Goal: Transaction & Acquisition: Purchase product/service

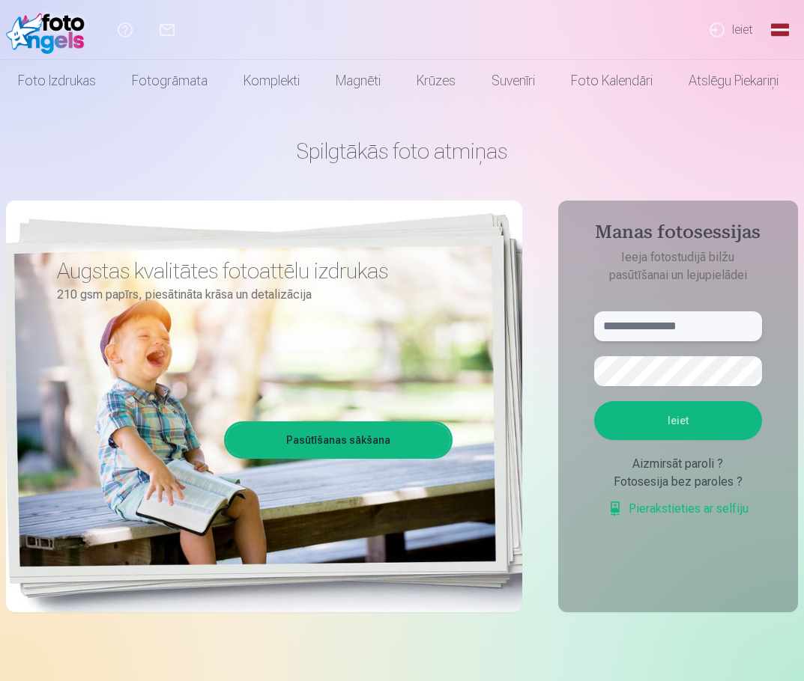
click at [640, 337] on input "text" at bounding box center [678, 327] width 168 height 30
paste input "**********"
type input "**********"
click at [643, 426] on button "Ieiet" at bounding box center [678, 420] width 168 height 39
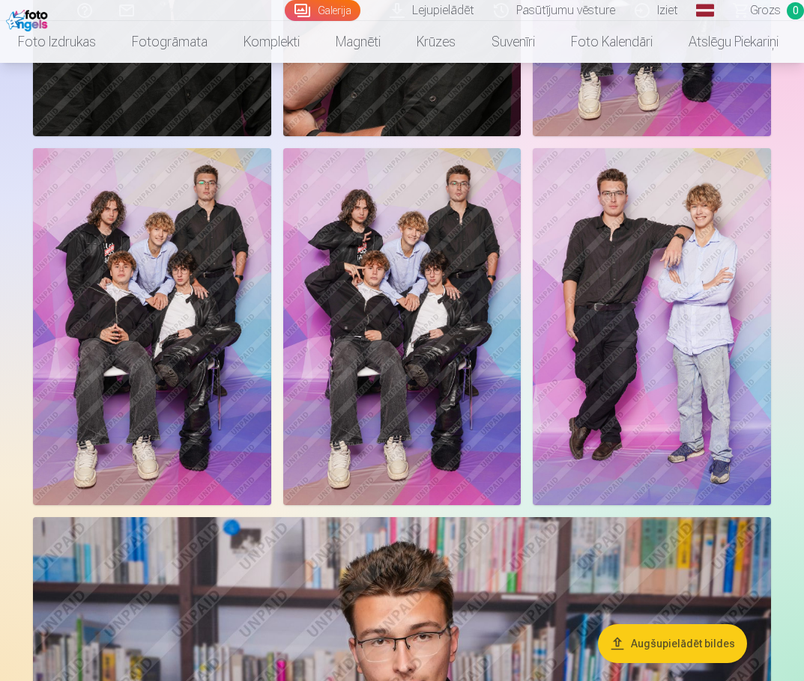
scroll to position [1797, 0]
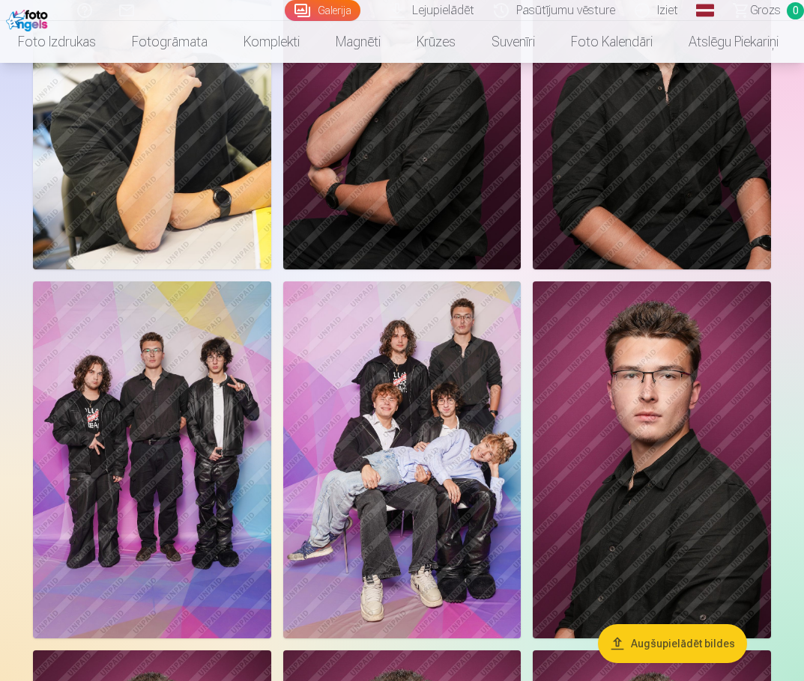
click at [196, 412] on img at bounding box center [152, 460] width 238 height 357
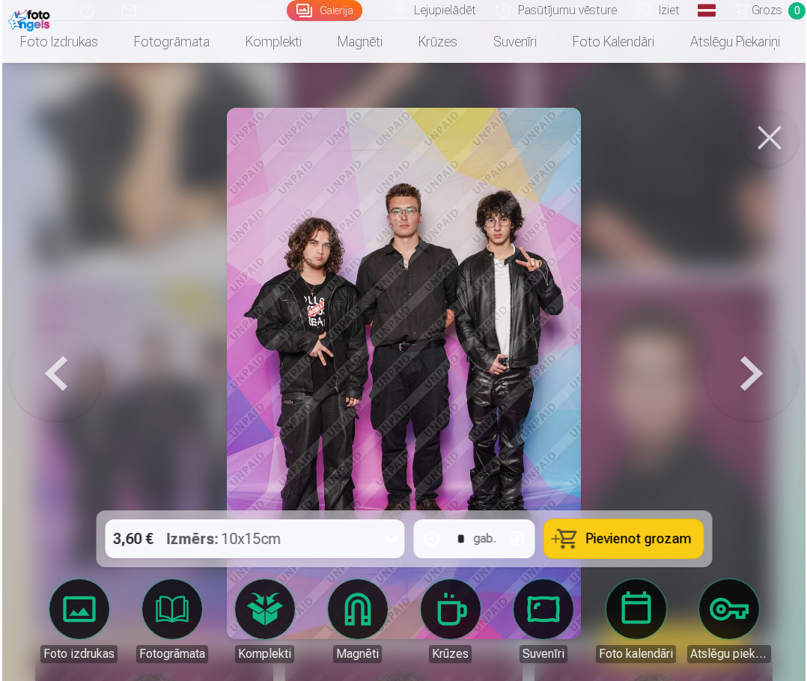
scroll to position [601, 0]
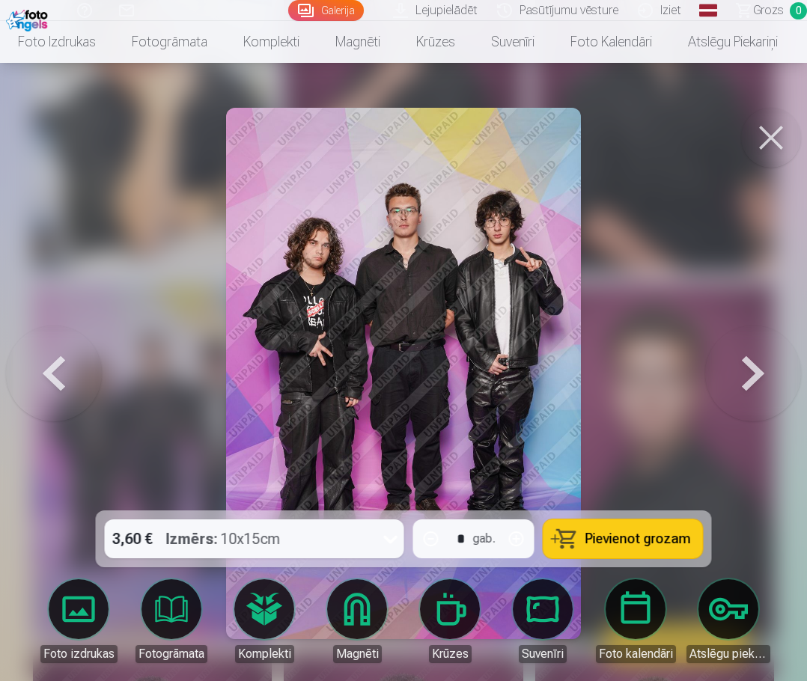
click at [379, 459] on img at bounding box center [403, 374] width 354 height 532
click at [763, 131] on button at bounding box center [771, 138] width 60 height 60
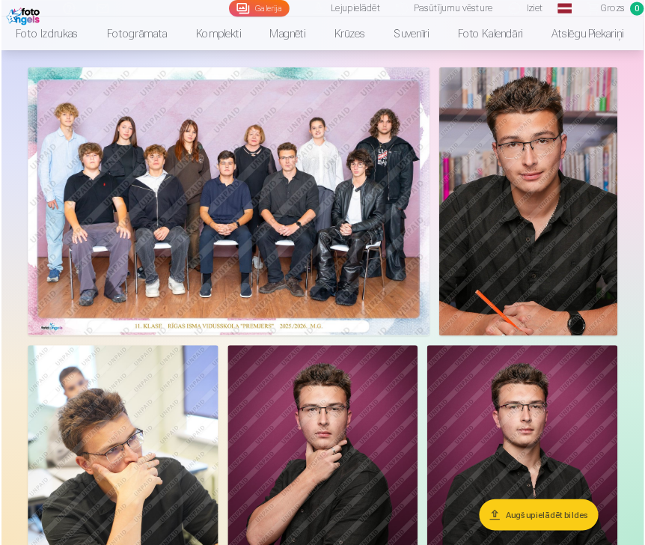
scroll to position [75, 0]
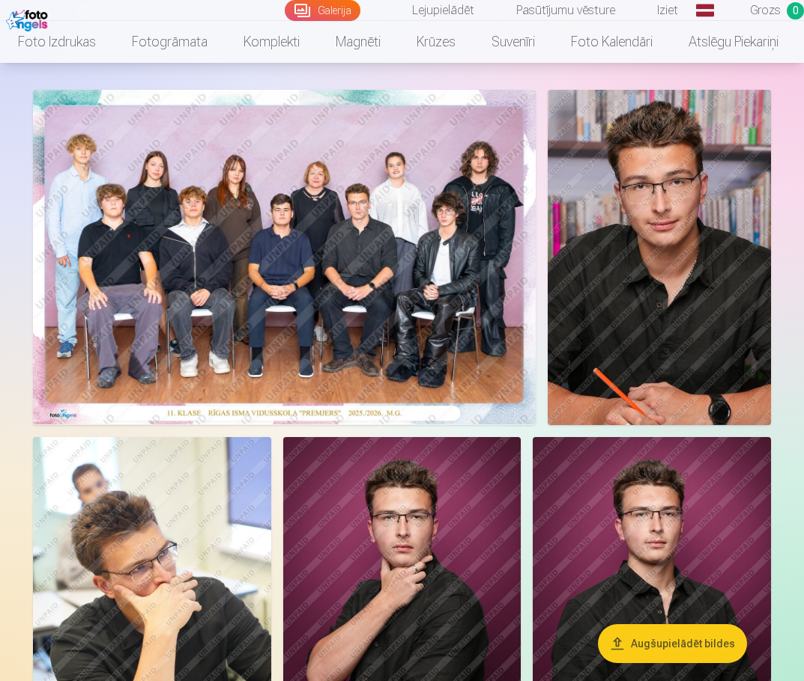
click at [422, 228] on img at bounding box center [284, 257] width 502 height 335
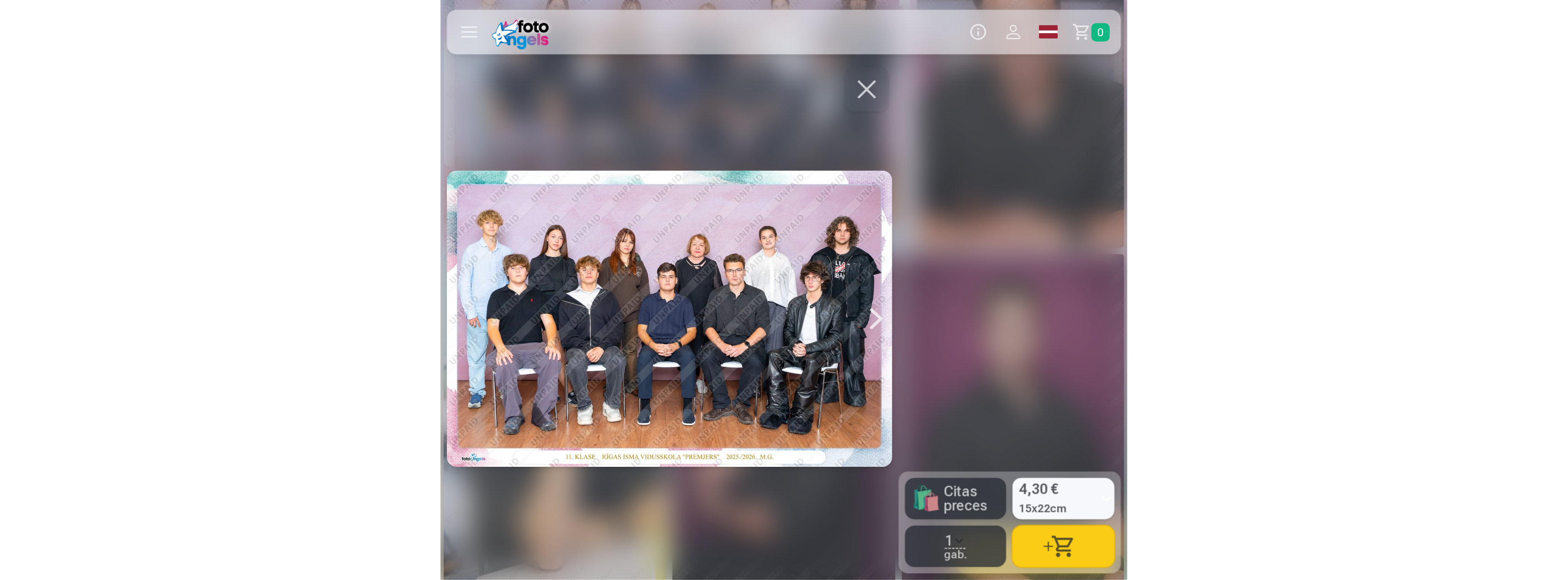
scroll to position [46, 0]
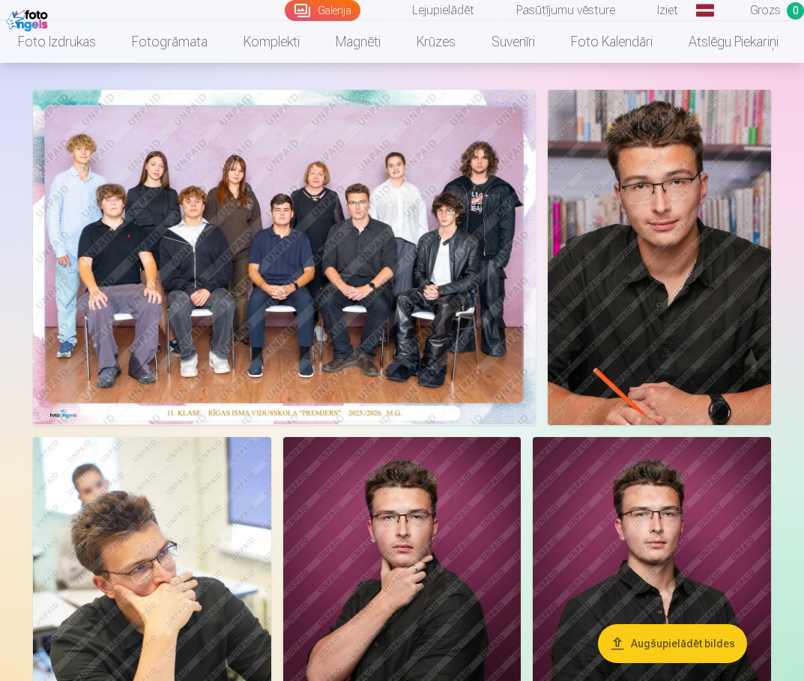
click at [304, 279] on img at bounding box center [284, 257] width 502 height 335
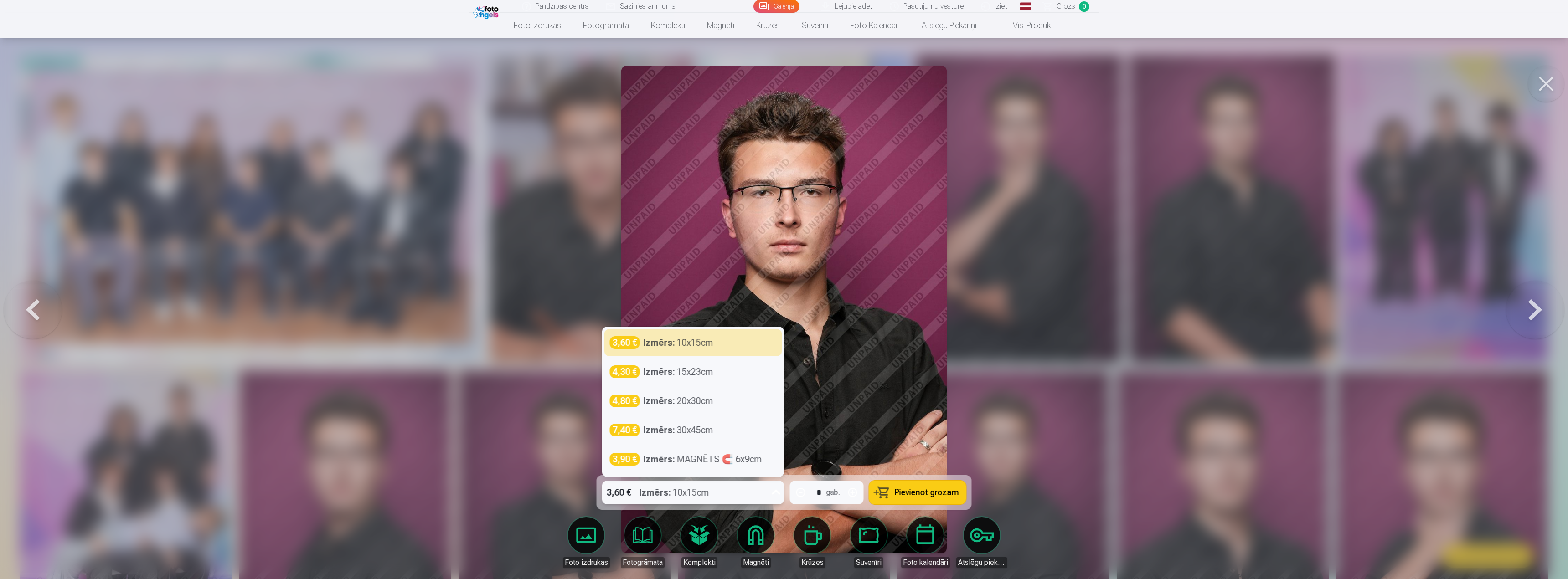
click at [489, 414] on icon at bounding box center [776, 493] width 15 height 15
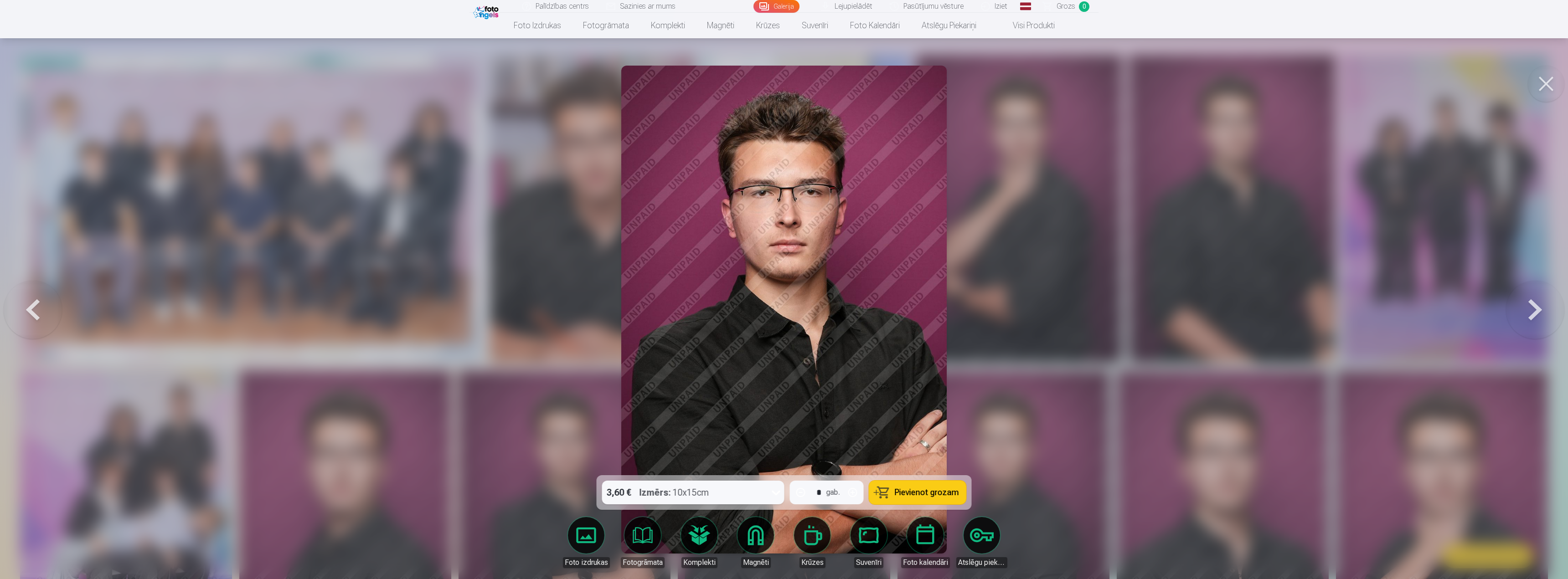
click at [489, 347] on div at bounding box center [784, 290] width 1568 height 579
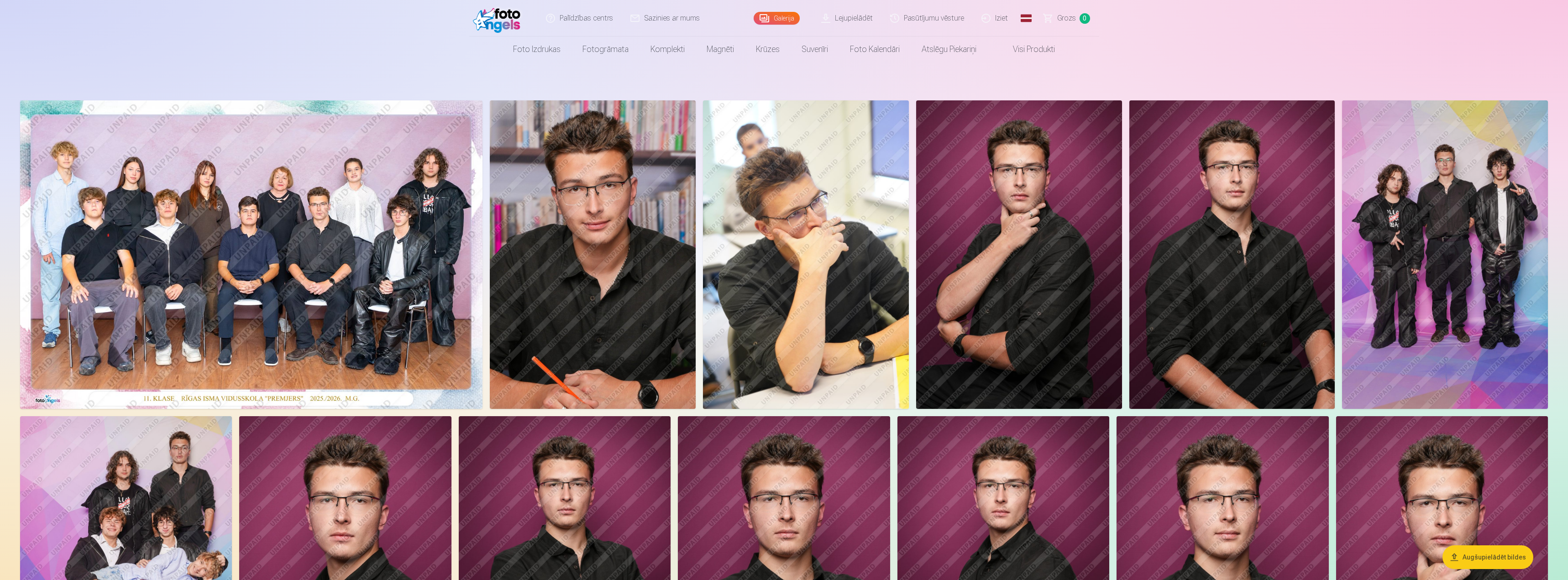
click at [490, 303] on img at bounding box center [593, 255] width 206 height 308
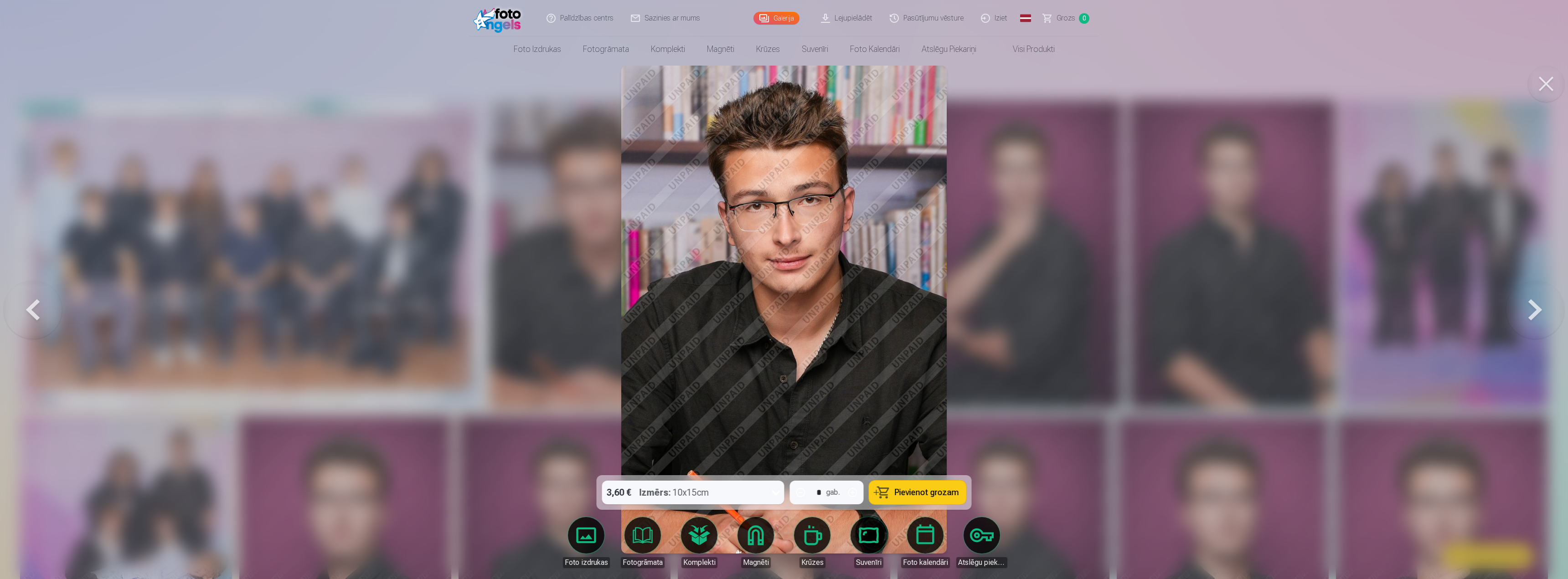
click at [489, 414] on span "Pievienot grozam" at bounding box center [927, 492] width 65 height 8
click at [489, 83] on button at bounding box center [1546, 84] width 37 height 36
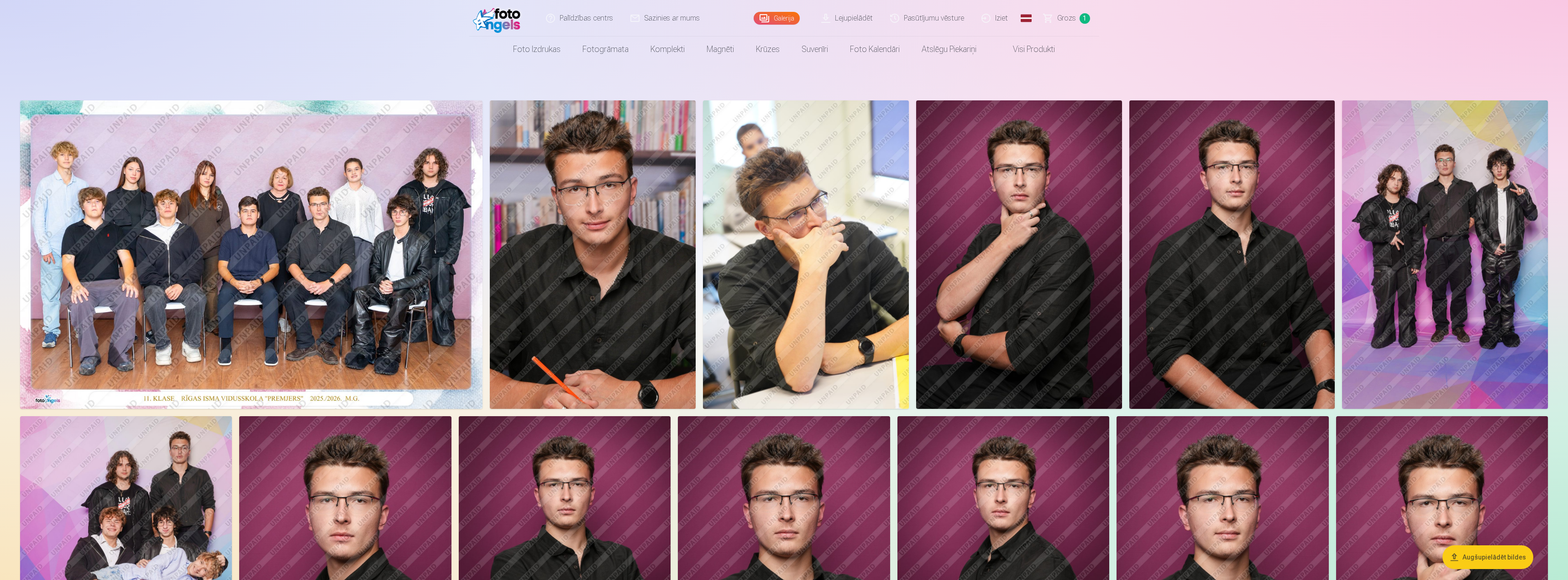
click at [423, 232] on img at bounding box center [251, 255] width 463 height 308
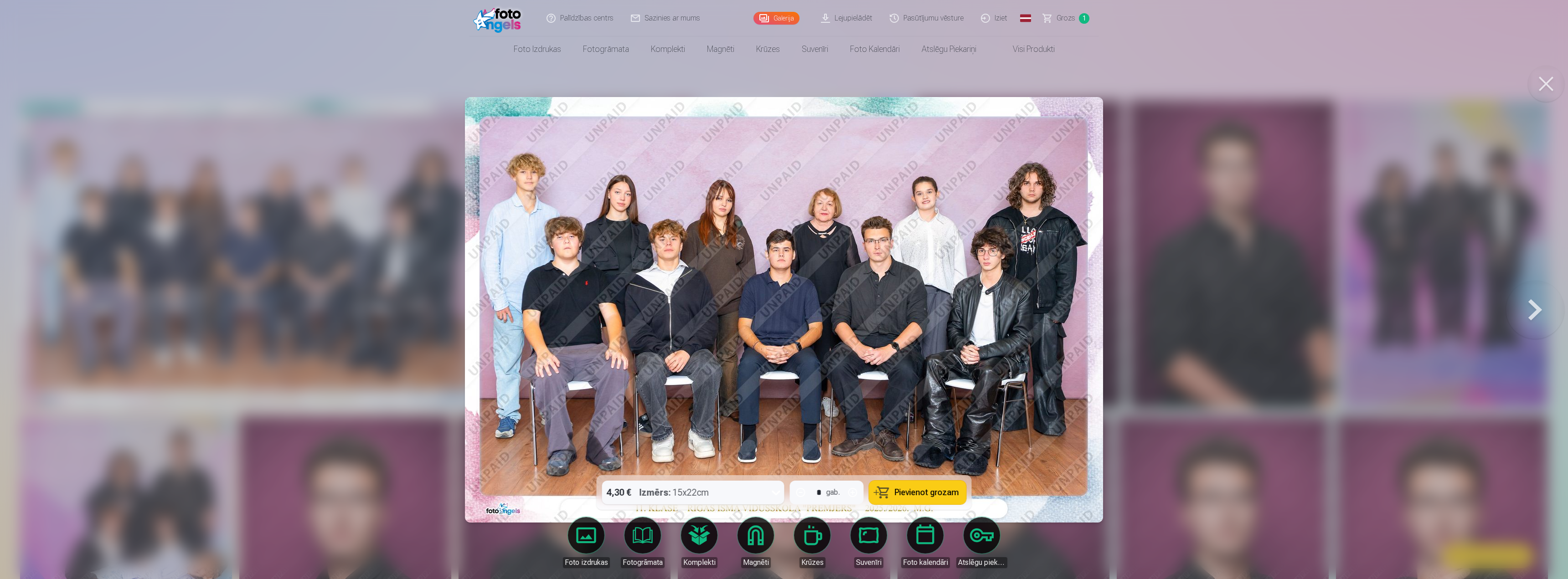
click at [378, 94] on div at bounding box center [784, 290] width 1568 height 579
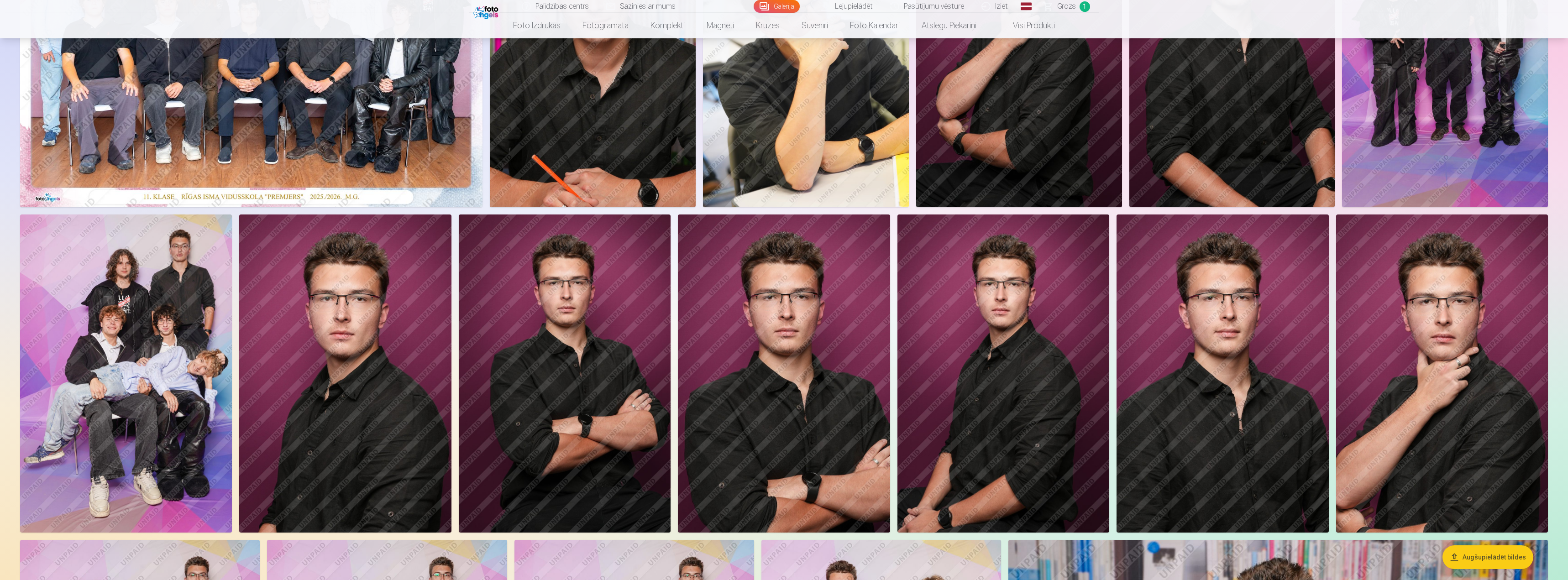
scroll to position [228, 0]
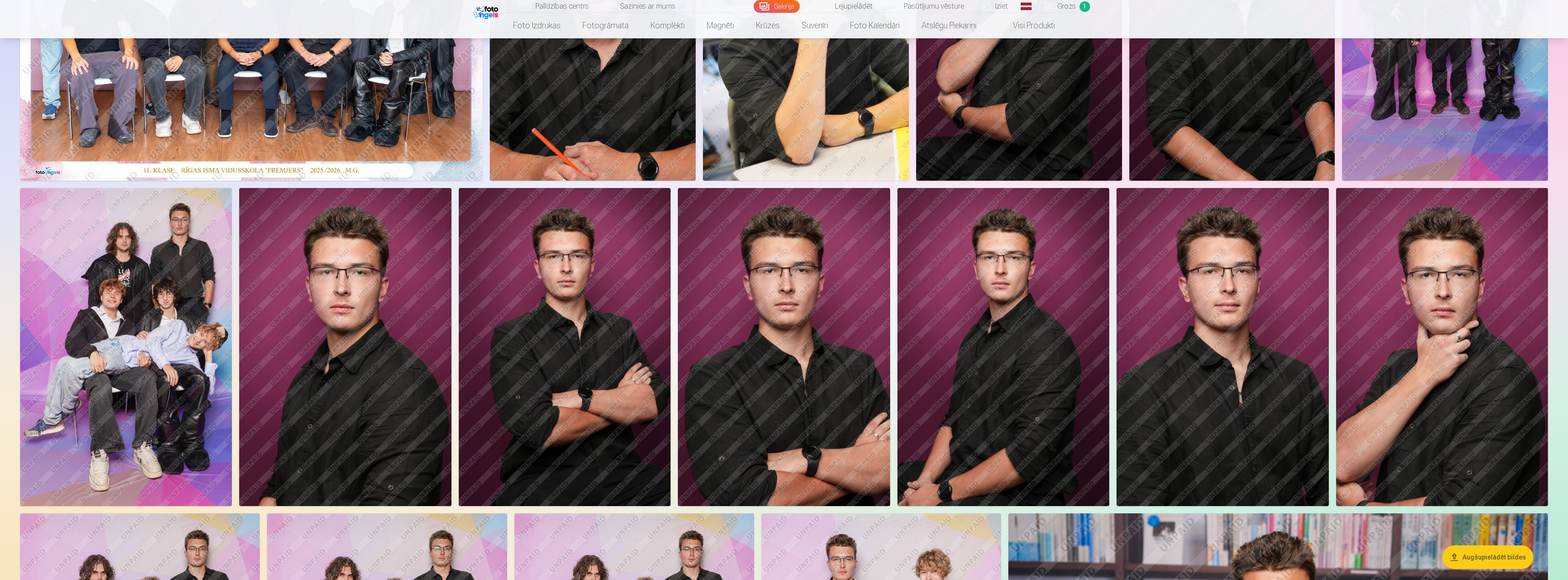
click at [490, 397] on img at bounding box center [783, 347] width 212 height 318
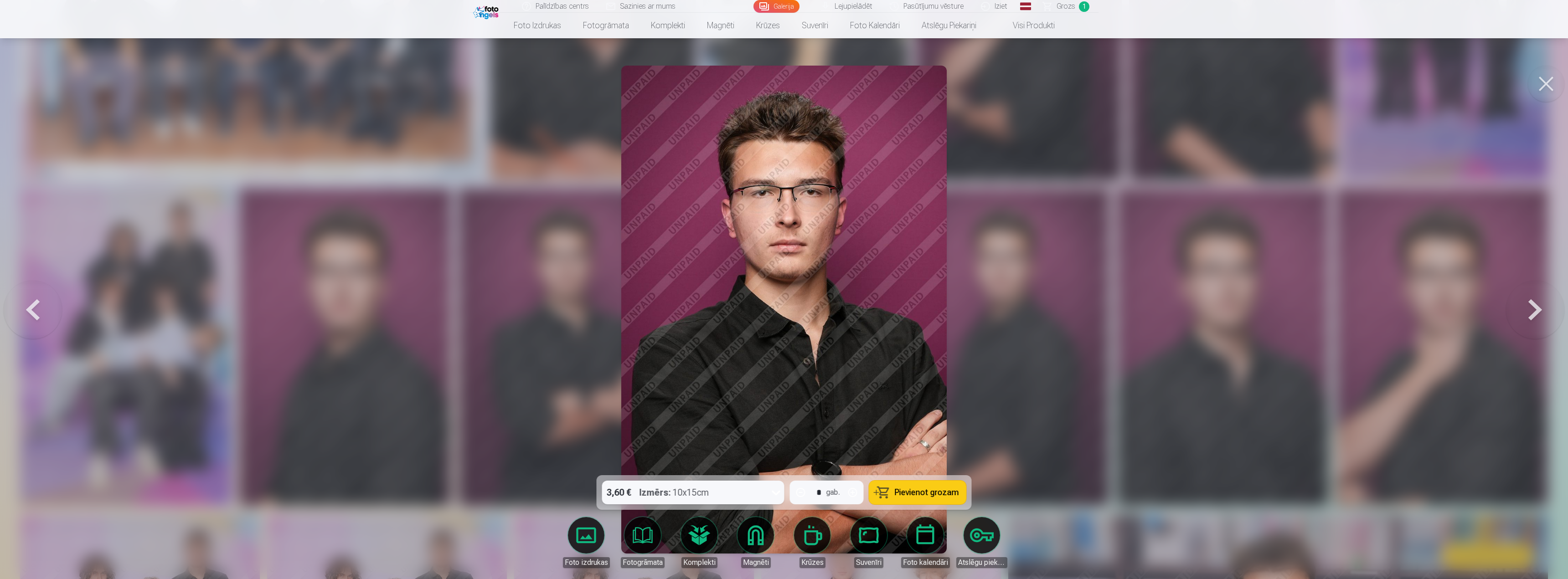
click at [489, 414] on span "Pievienot grozam" at bounding box center [927, 492] width 65 height 8
click at [489, 322] on div at bounding box center [784, 290] width 1568 height 579
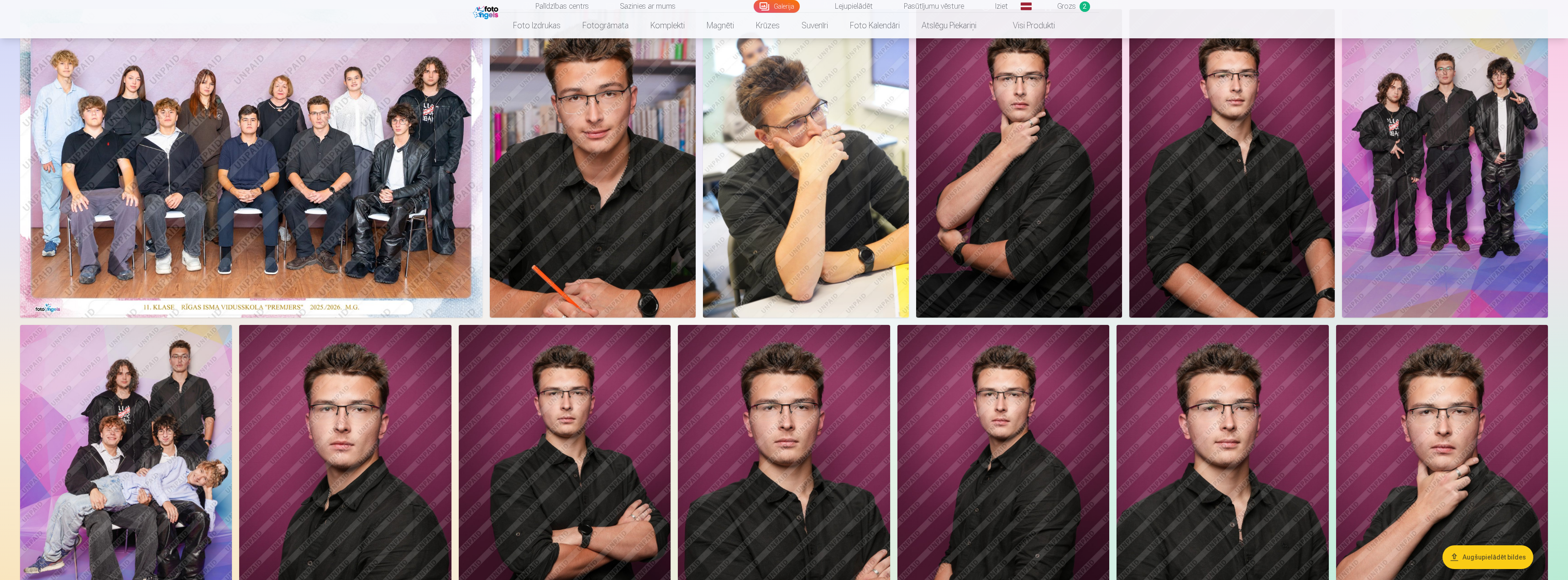
scroll to position [137, 0]
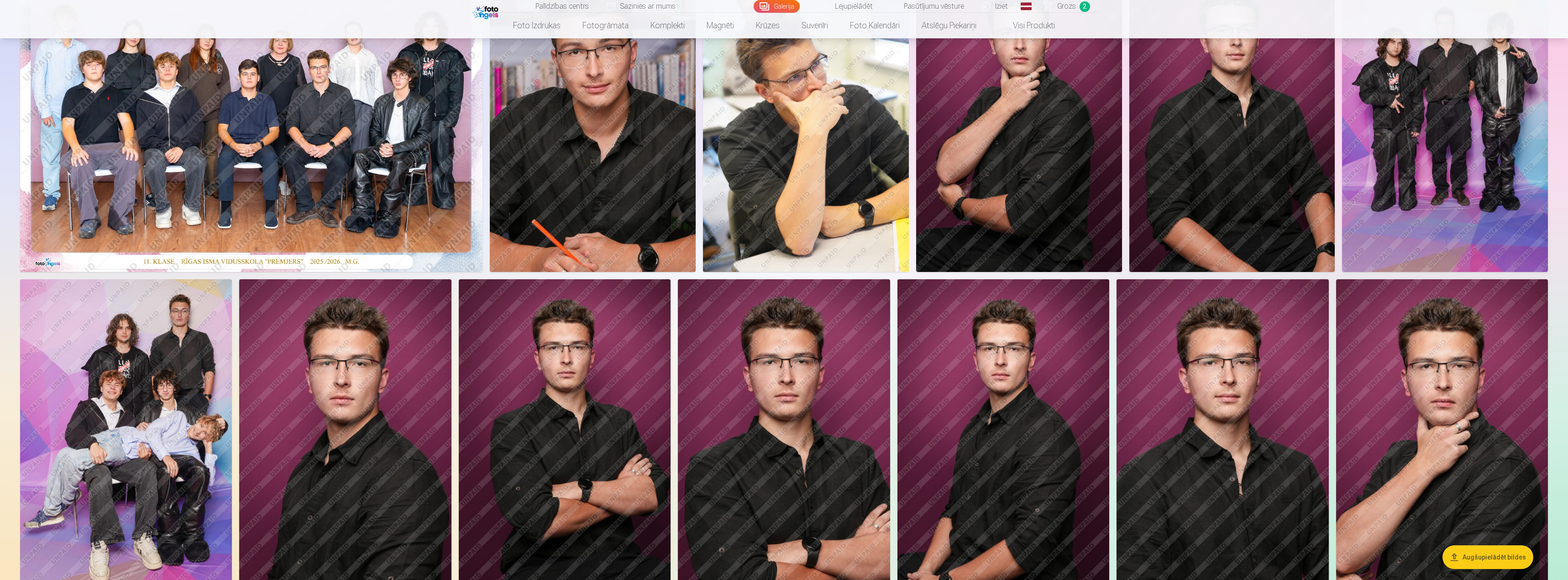
click at [168, 409] on img at bounding box center [126, 438] width 212 height 318
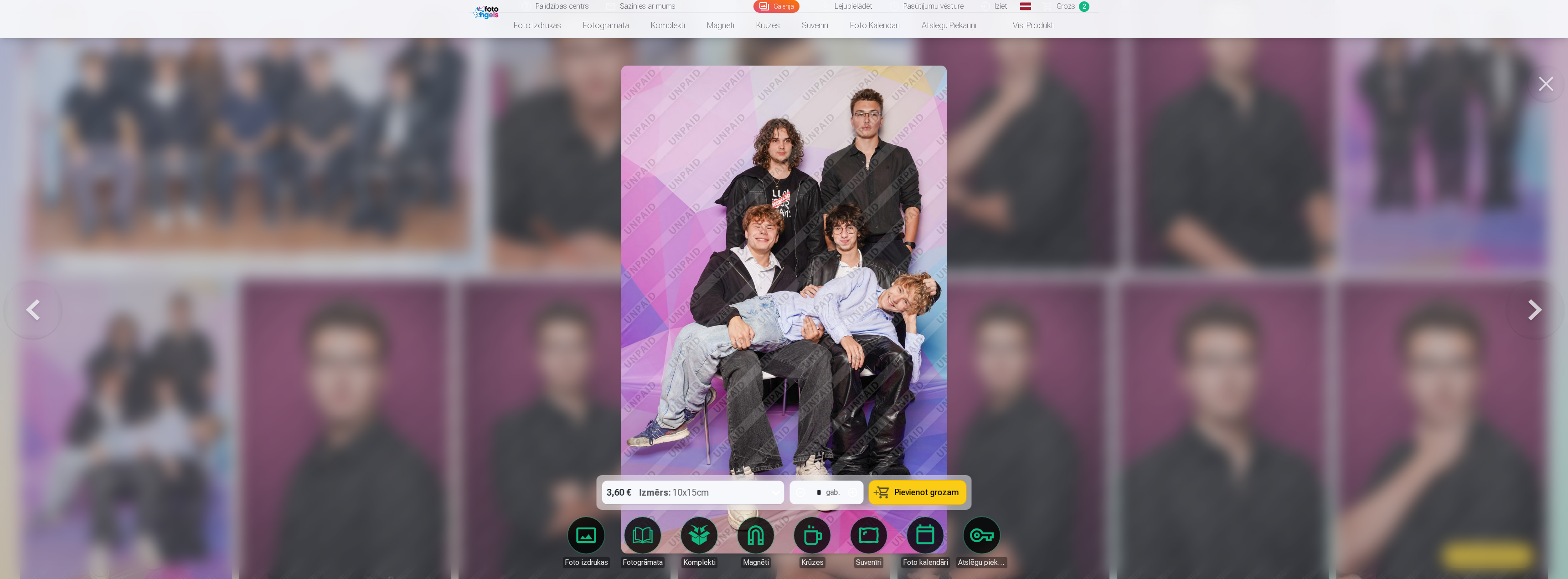
click at [489, 80] on button at bounding box center [1546, 84] width 37 height 36
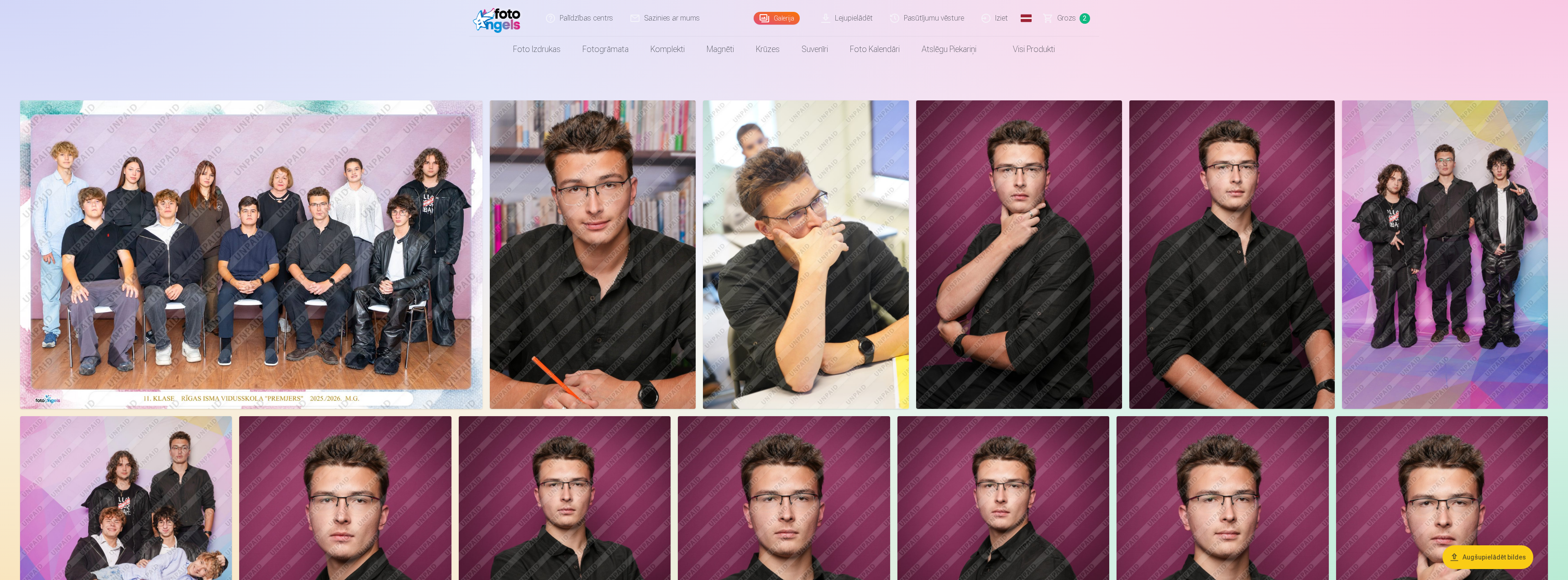
click at [490, 238] on img at bounding box center [1445, 255] width 206 height 308
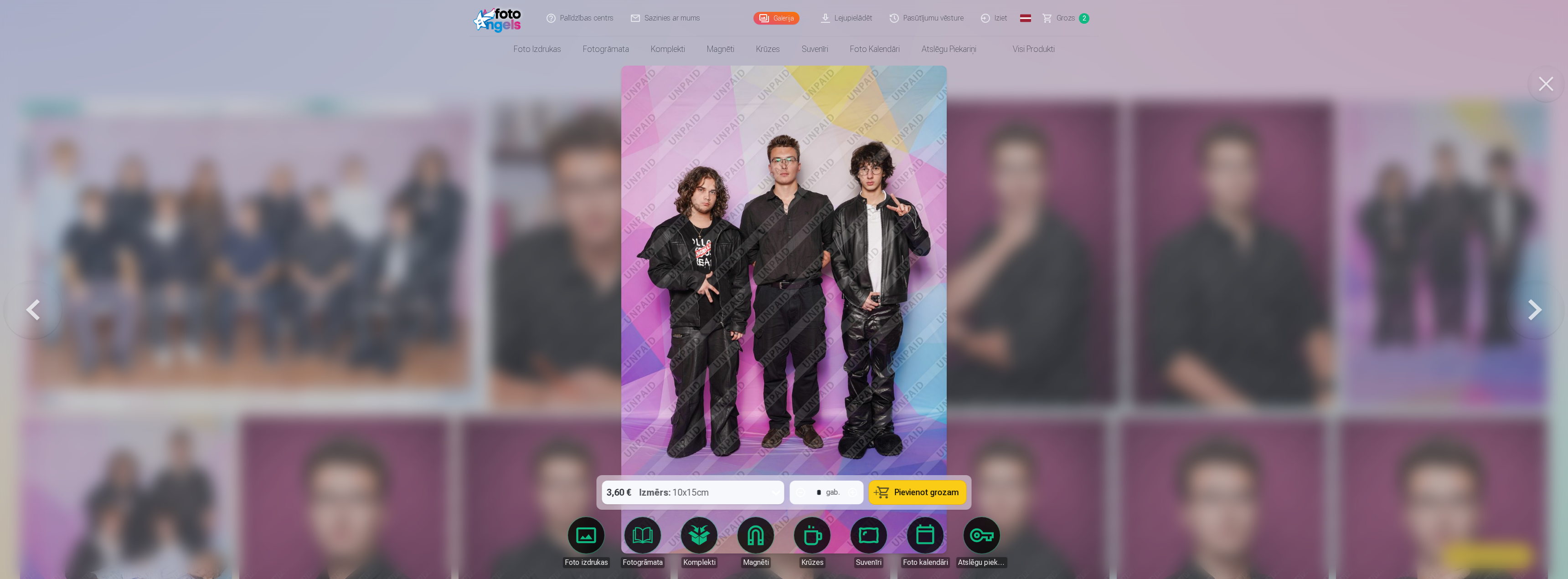
click at [489, 84] on button at bounding box center [1546, 84] width 37 height 36
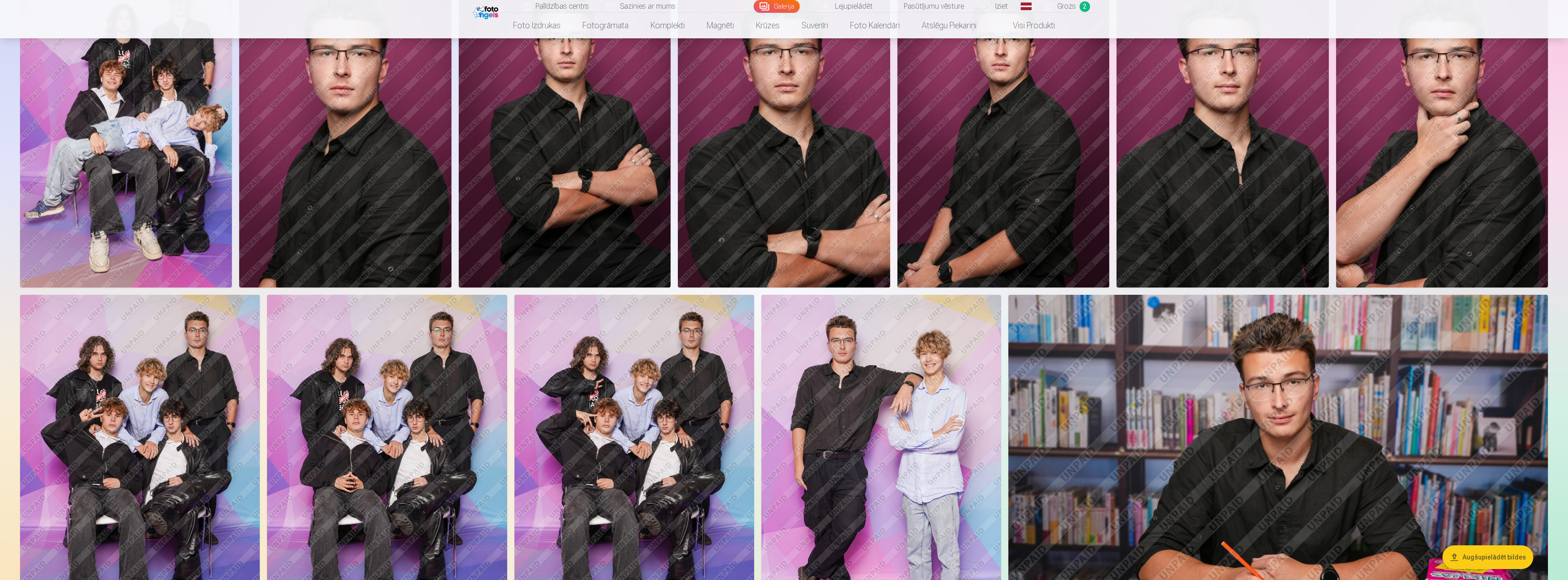
scroll to position [456, 0]
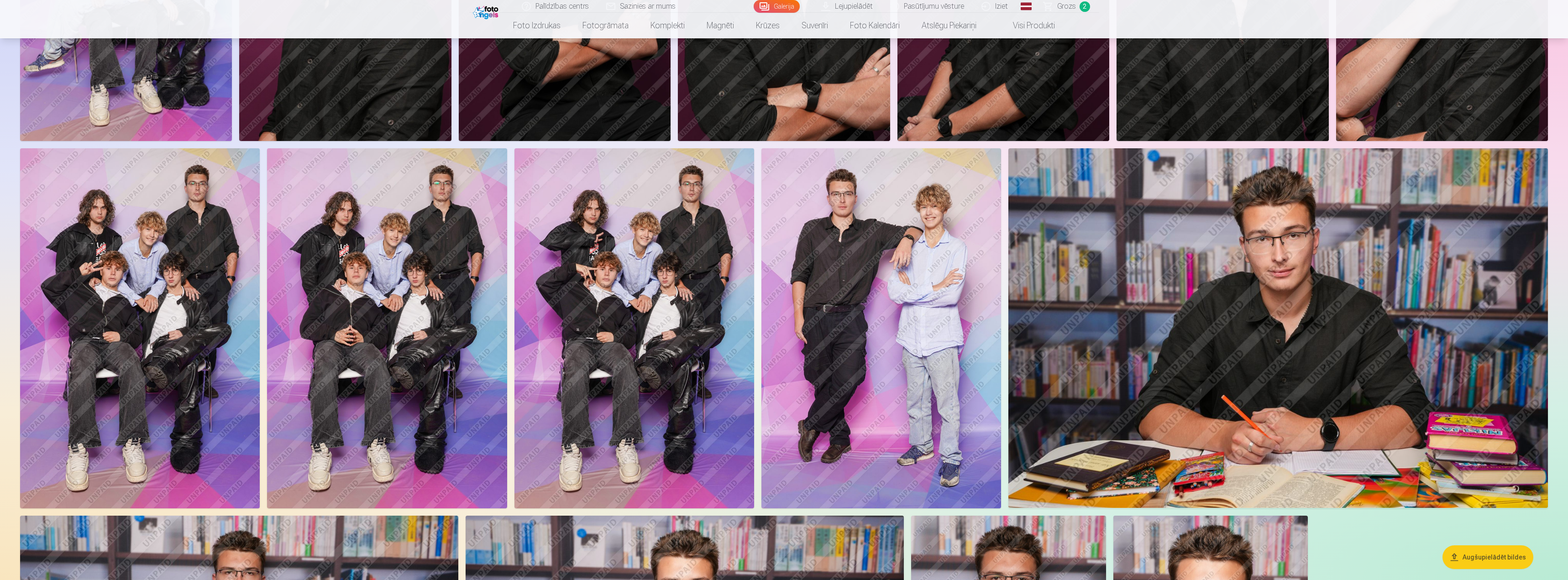
click at [490, 234] on img at bounding box center [1278, 328] width 540 height 359
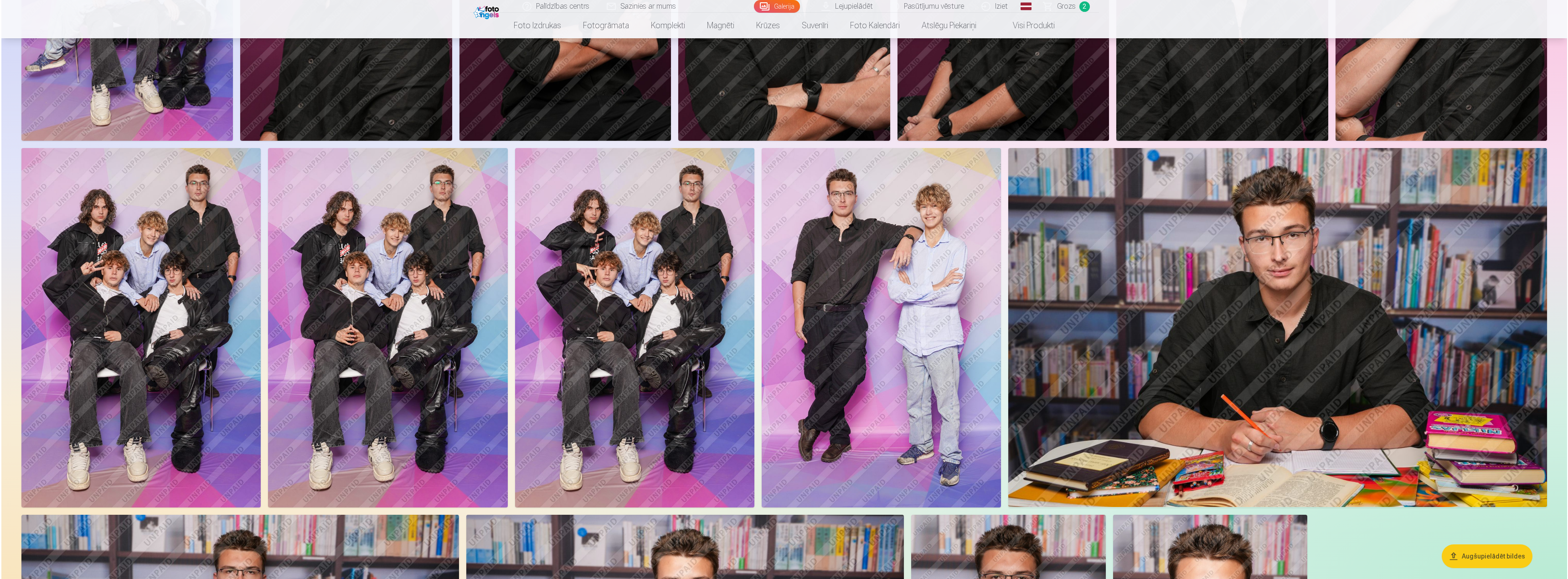
scroll to position [592, 0]
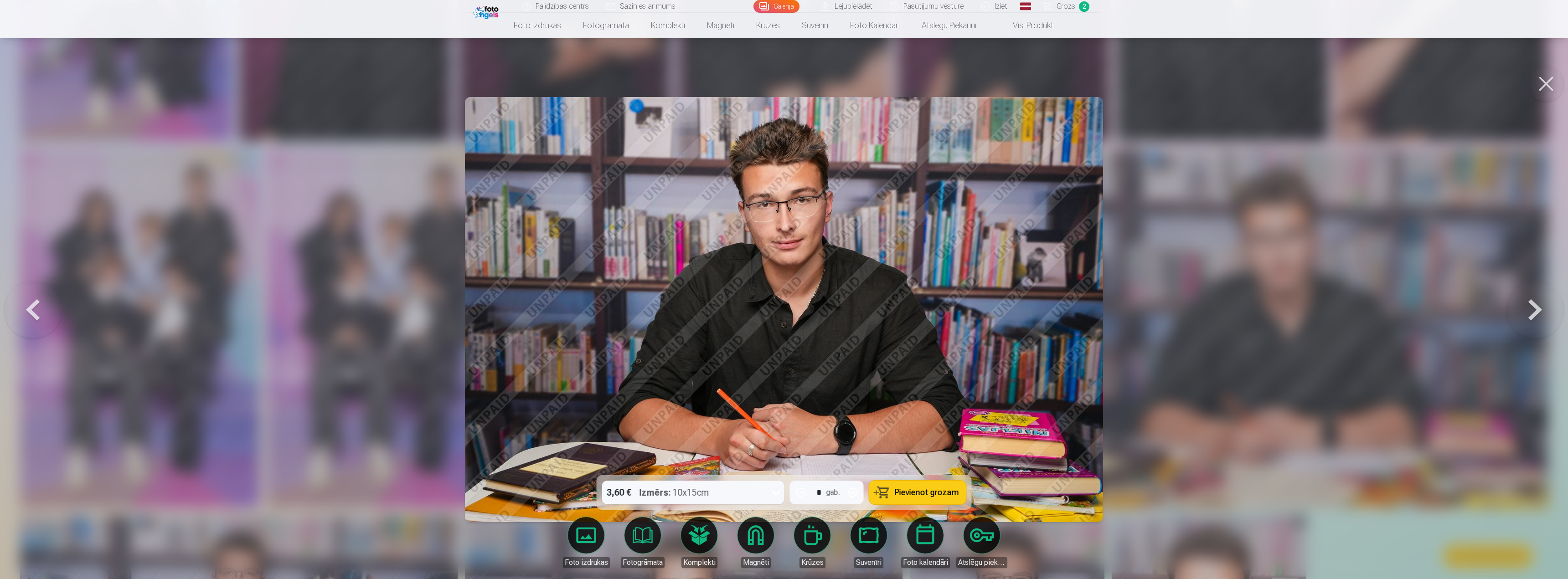
click at [489, 414] on span "Pievienot grozam" at bounding box center [927, 492] width 65 height 8
click at [489, 357] on div at bounding box center [784, 290] width 1568 height 579
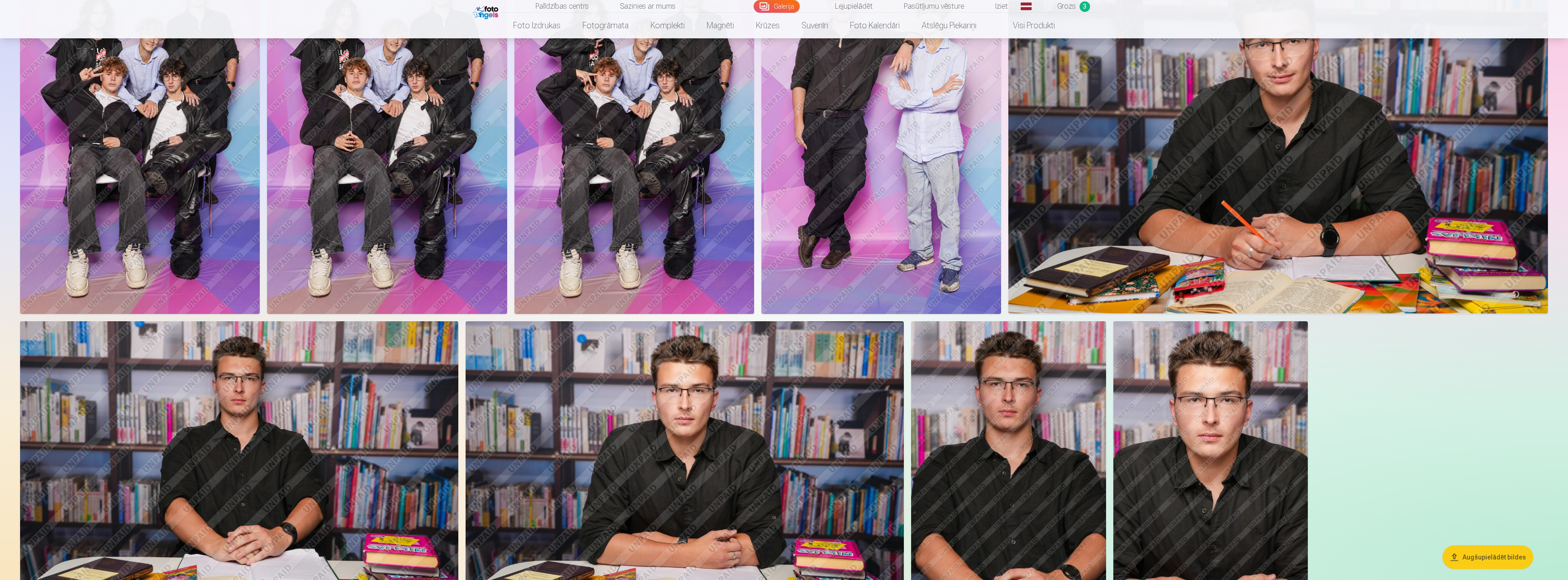
scroll to position [821, 0]
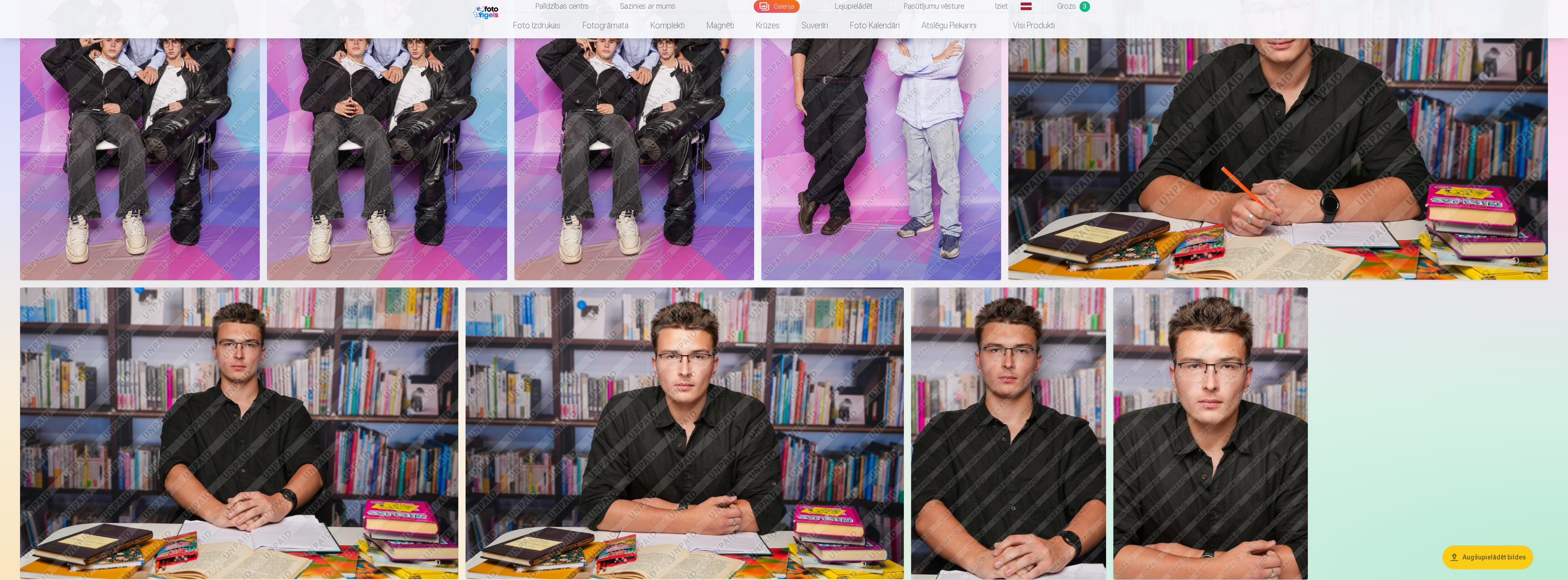
click at [490, 415] on img at bounding box center [685, 433] width 438 height 292
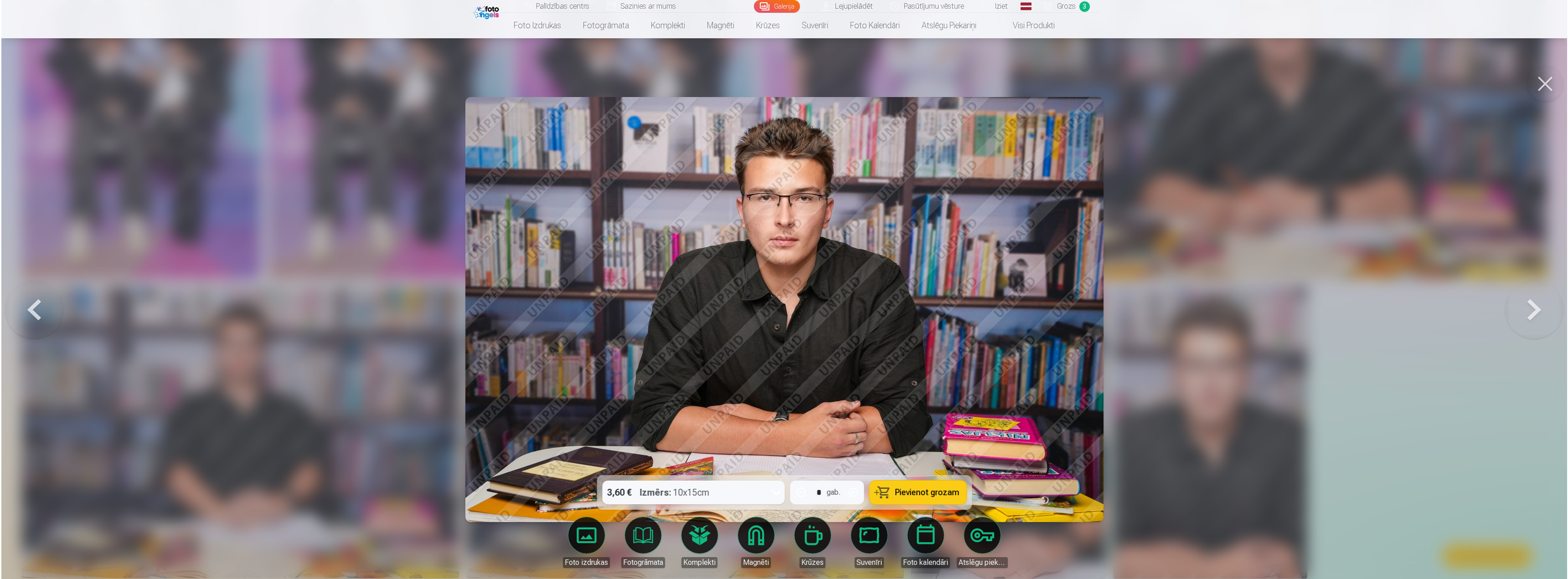
scroll to position [821, 0]
click at [489, 414] on span "Pievienot grozam" at bounding box center [927, 492] width 65 height 8
click at [489, 414] on div at bounding box center [784, 290] width 1568 height 579
